Goal: Task Accomplishment & Management: Manage account settings

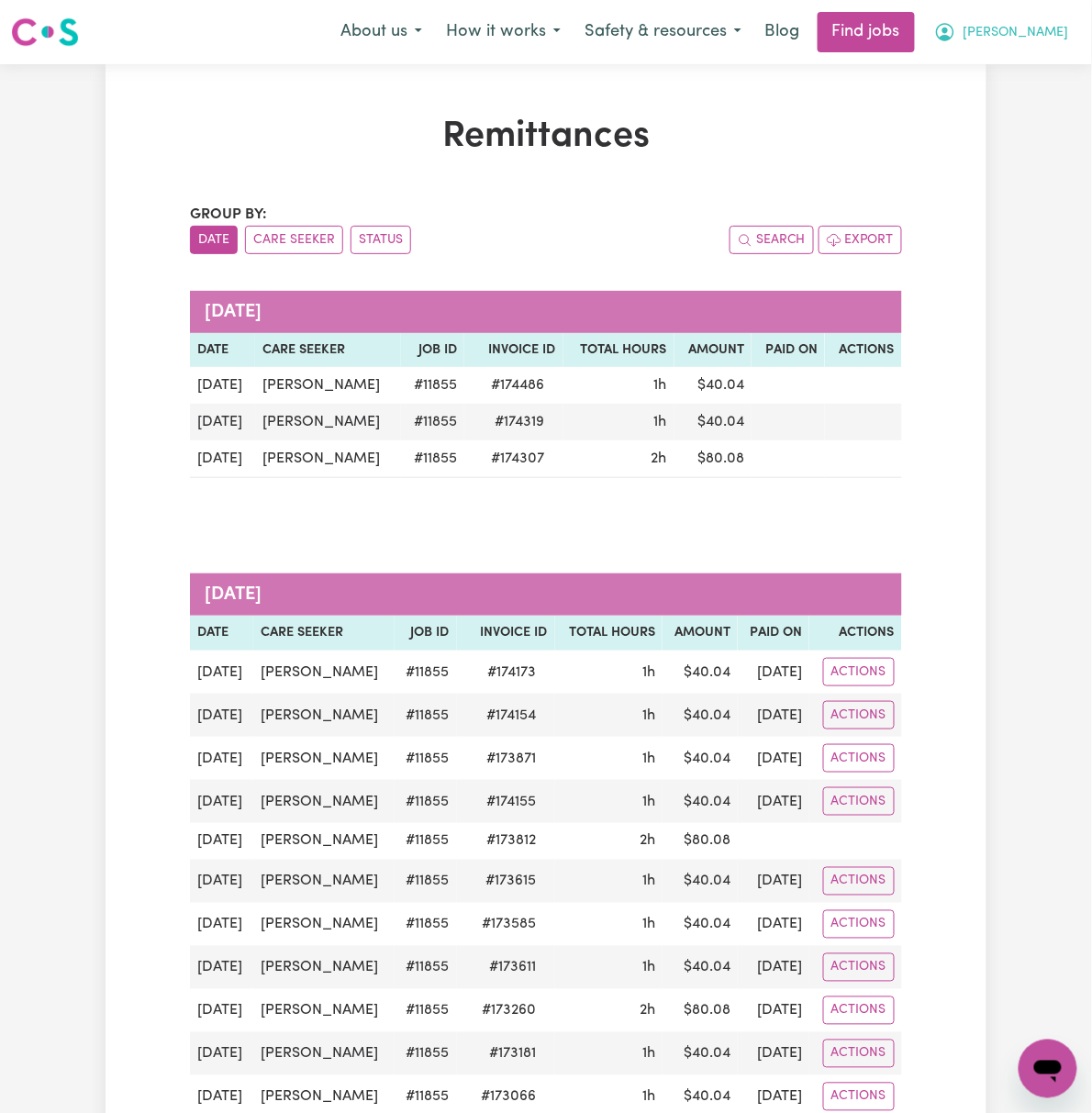
click at [1039, 27] on button "[PERSON_NAME]" at bounding box center [1001, 32] width 158 height 38
click at [1036, 133] on link "Logout" at bounding box center [1007, 140] width 145 height 35
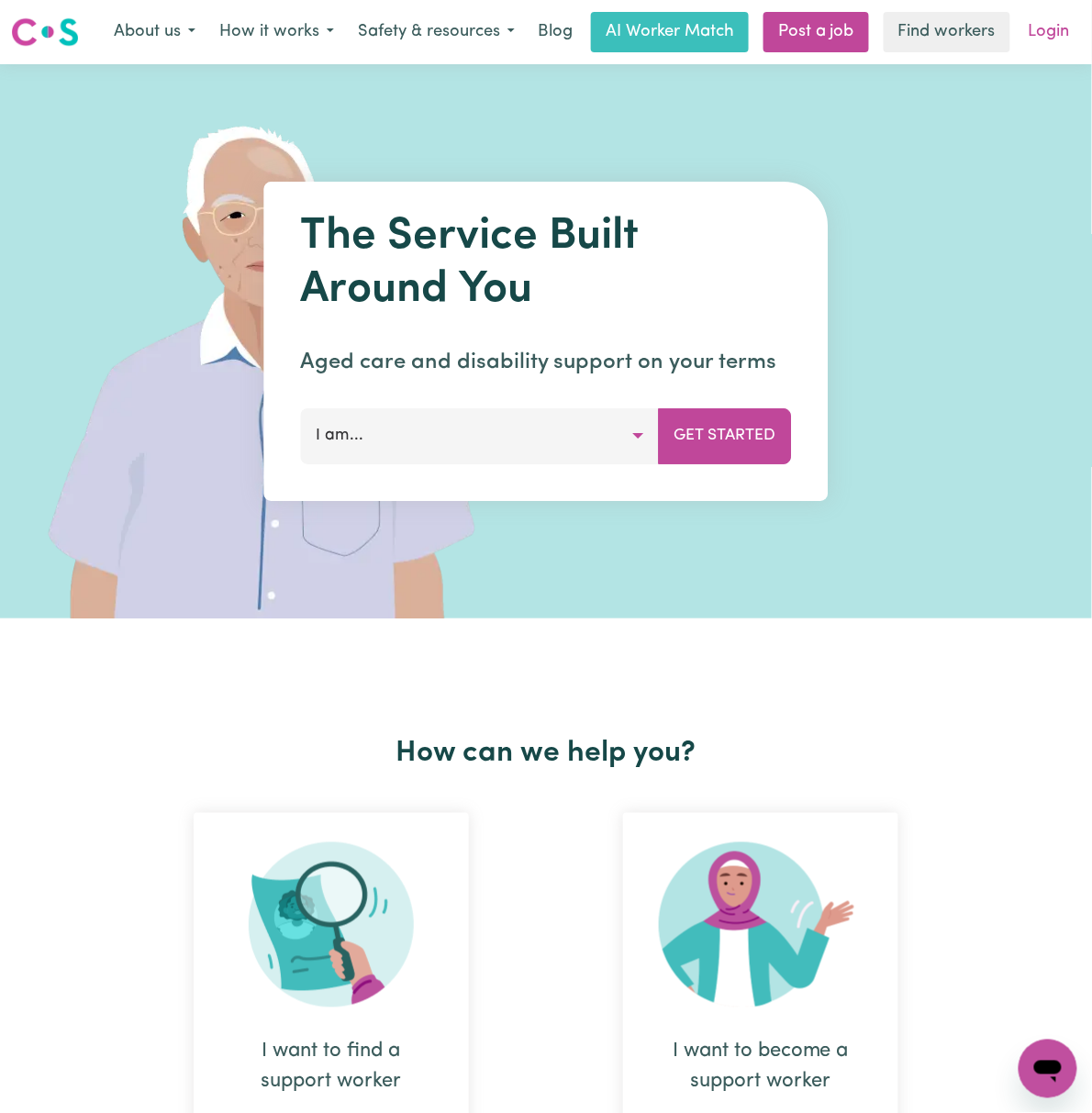
click at [1030, 30] on link "Login" at bounding box center [1049, 32] width 63 height 40
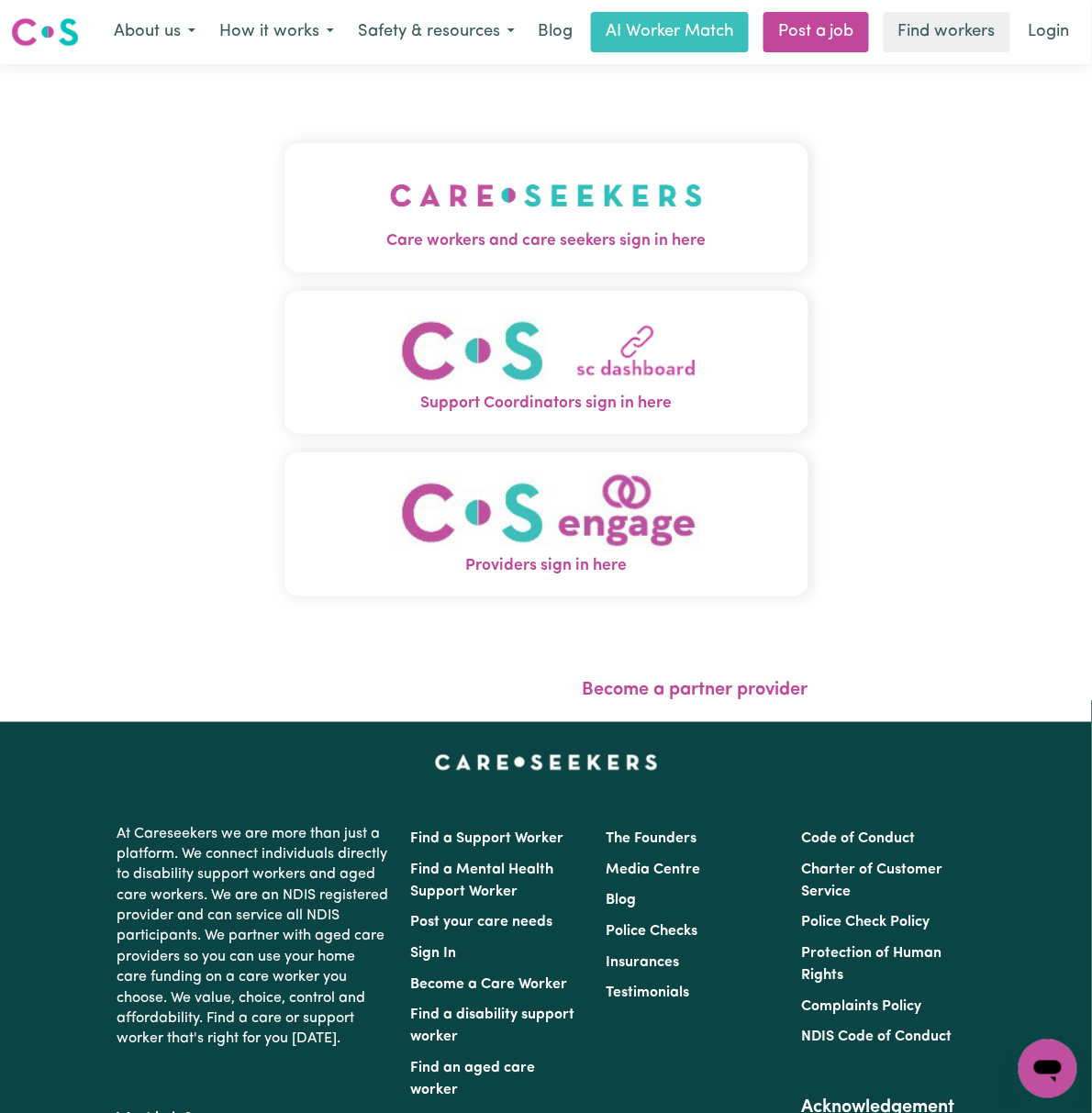
click at [423, 206] on img "Care workers and care seekers sign in here" at bounding box center [546, 195] width 313 height 68
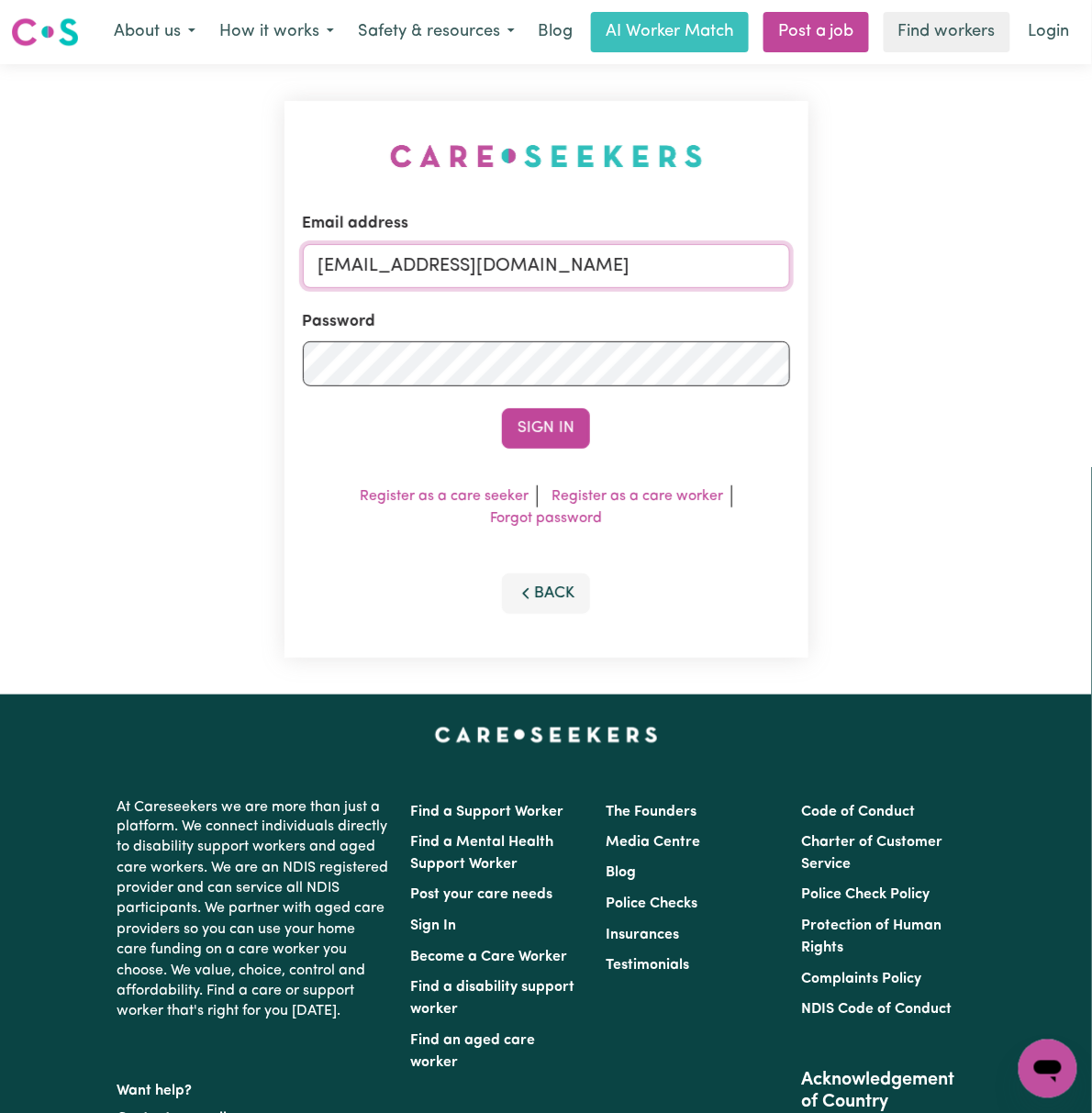
click at [430, 273] on input "[EMAIL_ADDRESS][DOMAIN_NAME]" at bounding box center [546, 266] width 487 height 44
drag, startPoint x: 416, startPoint y: 256, endPoint x: 1021, endPoint y: 266, distance: 605.1
click at [1021, 266] on div "Email address [EMAIL_ADDRESS][DOMAIN_NAME] Password Sign In Register as a care …" at bounding box center [546, 379] width 1092 height 630
type input "superuser~[EMAIL_ADDRESS][DOMAIN_NAME]"
click at [502, 408] on button "Sign In" at bounding box center [546, 428] width 88 height 40
